Goal: Information Seeking & Learning: Learn about a topic

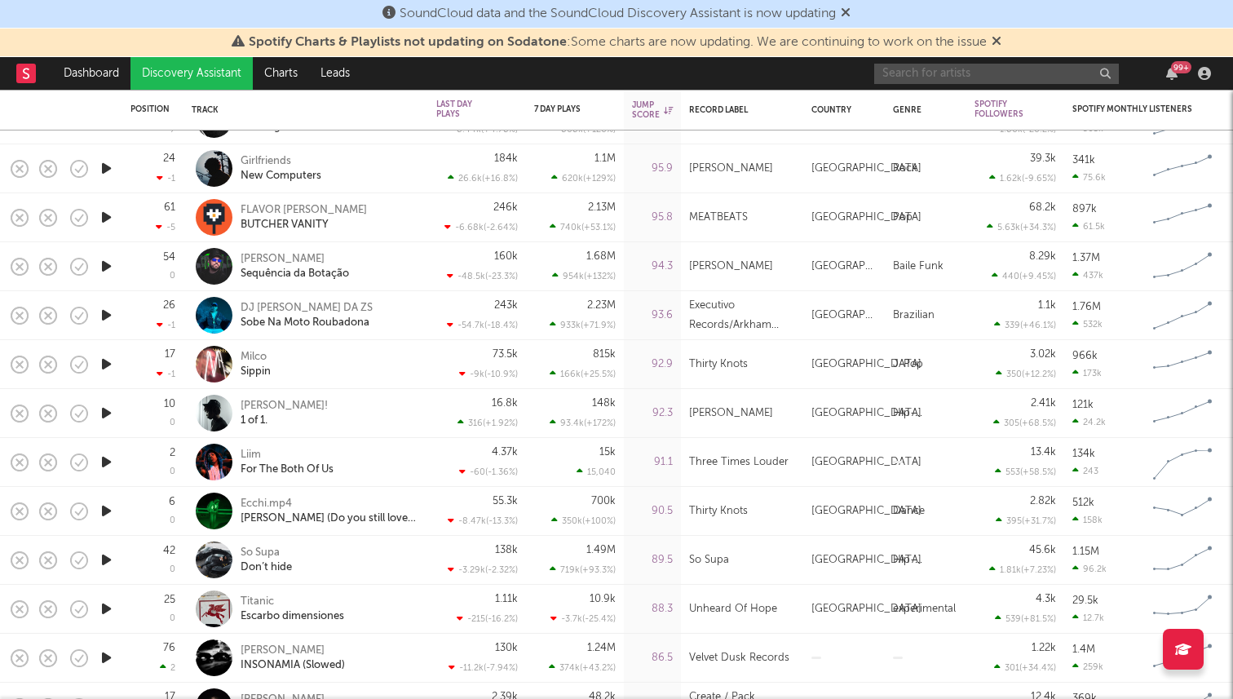
click at [1024, 74] on input "text" at bounding box center [996, 74] width 245 height 20
click at [979, 68] on input "scotty apex" at bounding box center [996, 74] width 245 height 20
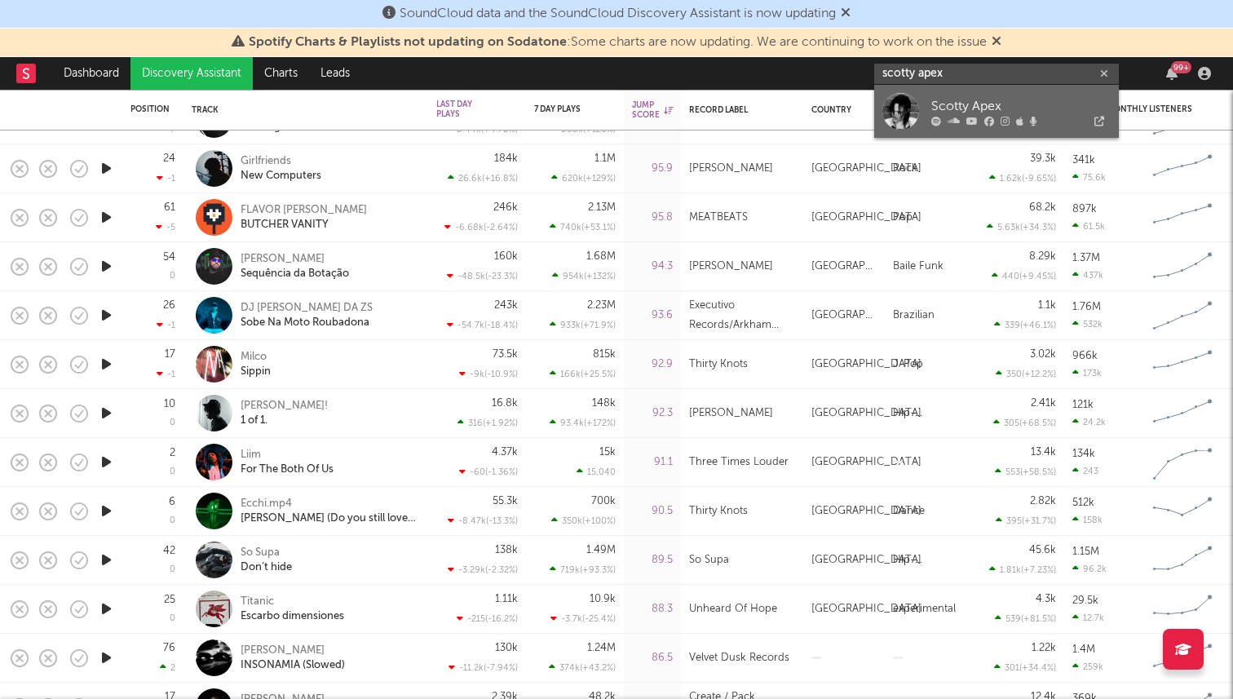
type input "scotty apex"
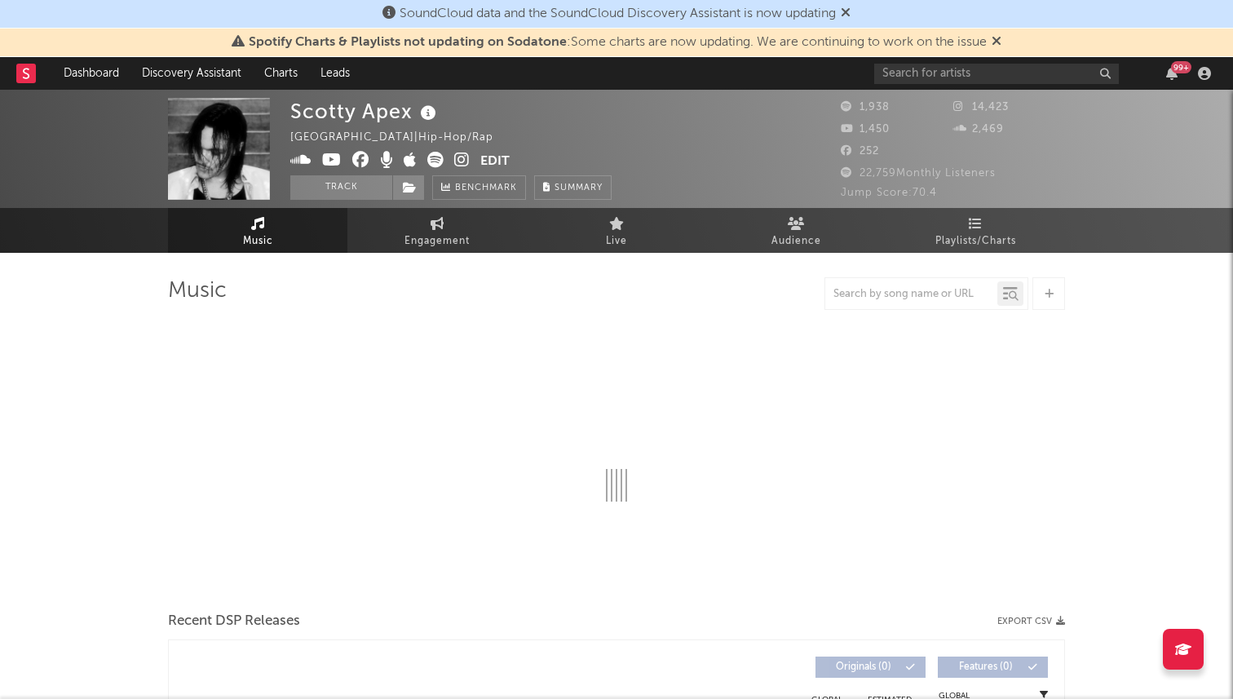
select select "6m"
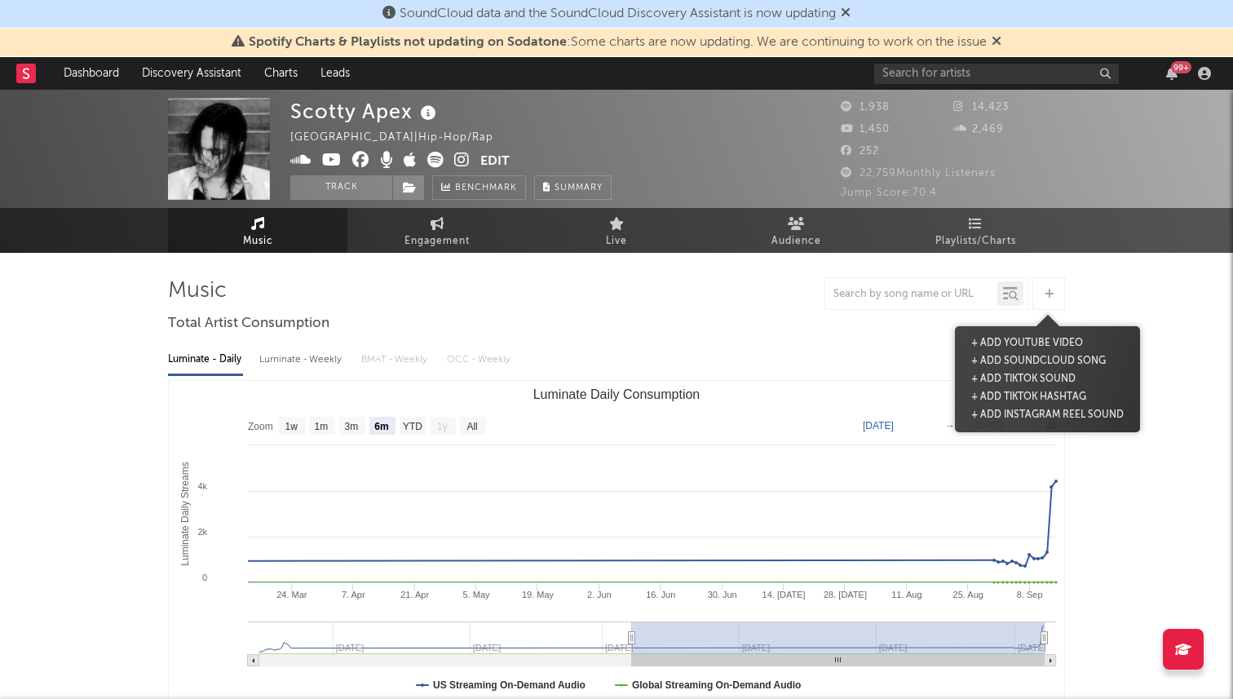
click at [1056, 298] on div at bounding box center [1048, 293] width 33 height 33
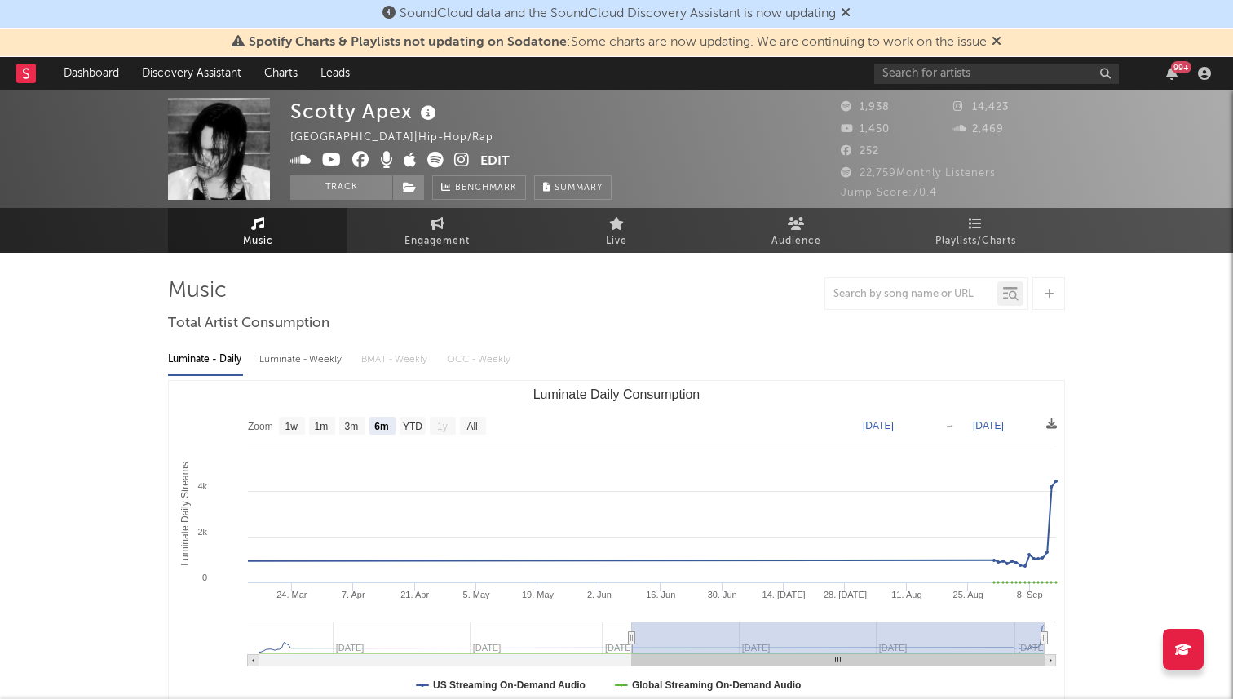
click at [492, 166] on button "Edit" at bounding box center [494, 162] width 29 height 20
click at [321, 417] on div "× Update Accounts Add, remove, or edit links to accounts, then click 'Update' a…" at bounding box center [616, 349] width 1233 height 699
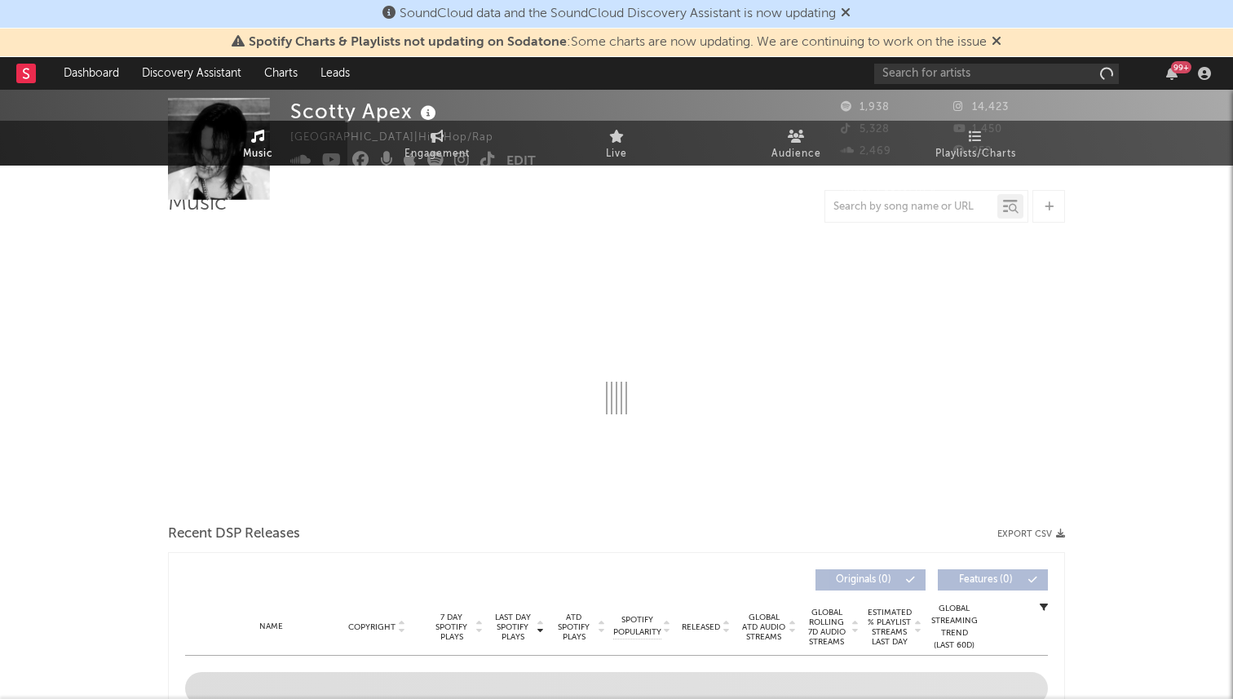
select select "6m"
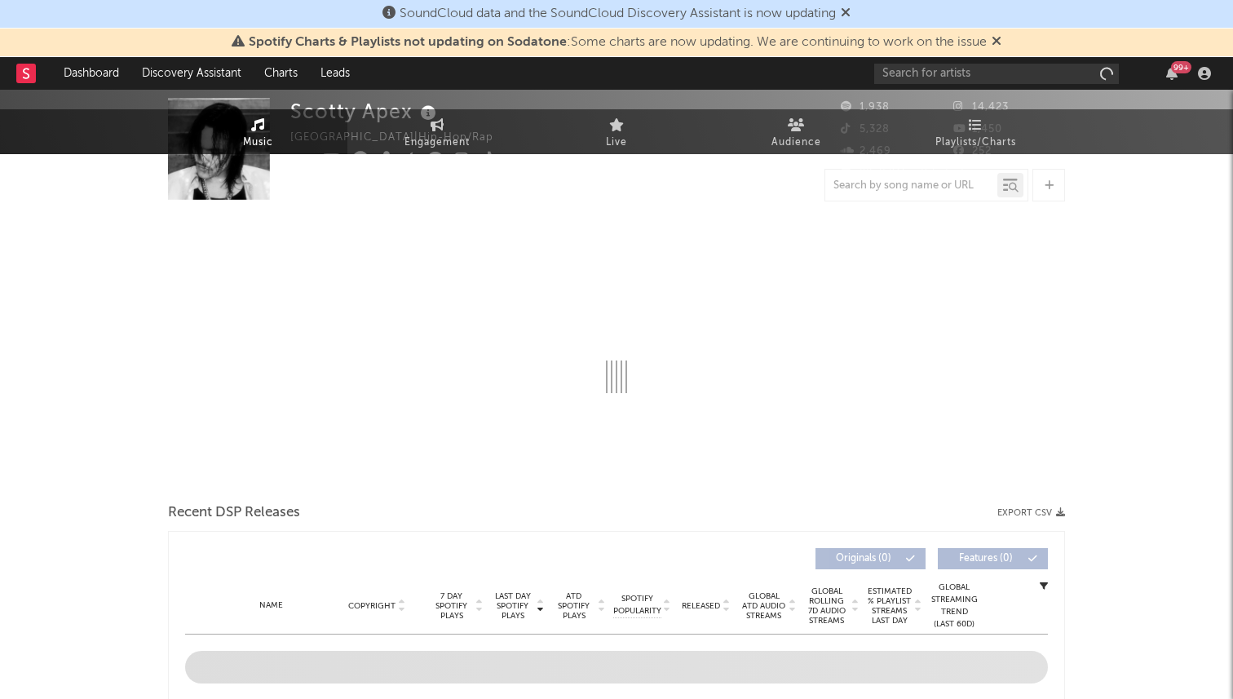
select select "6m"
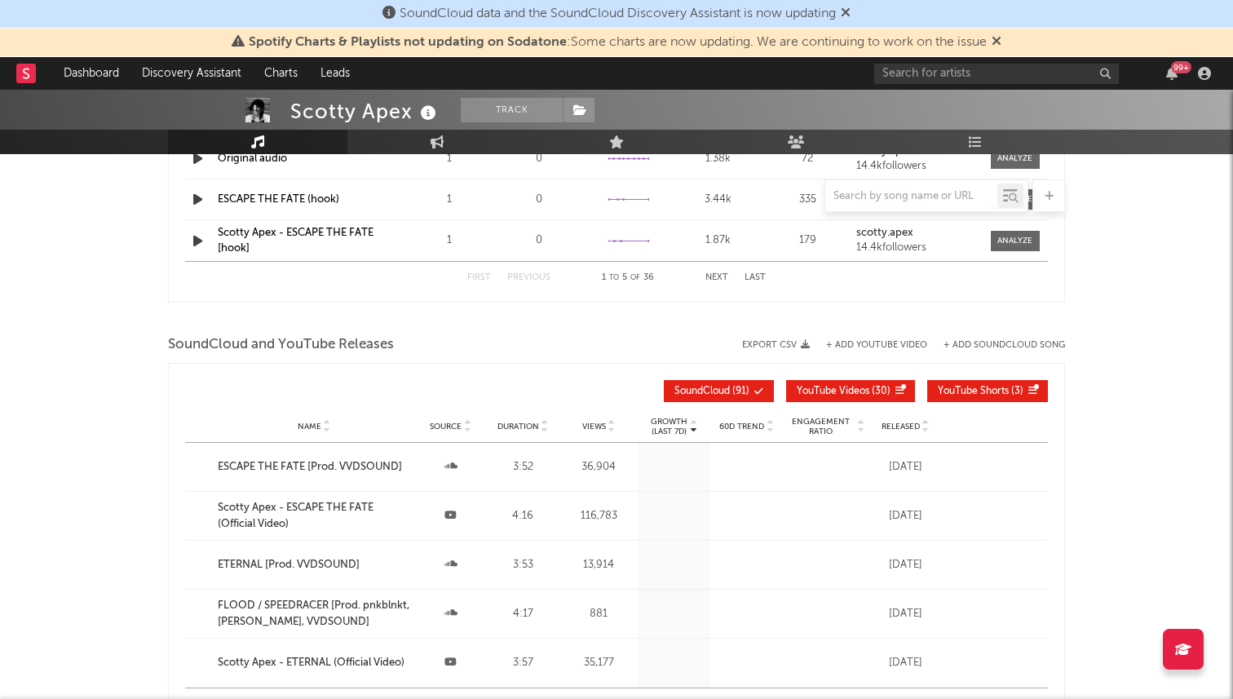
scroll to position [1461, 0]
